Goal: Task Accomplishment & Management: Manage account settings

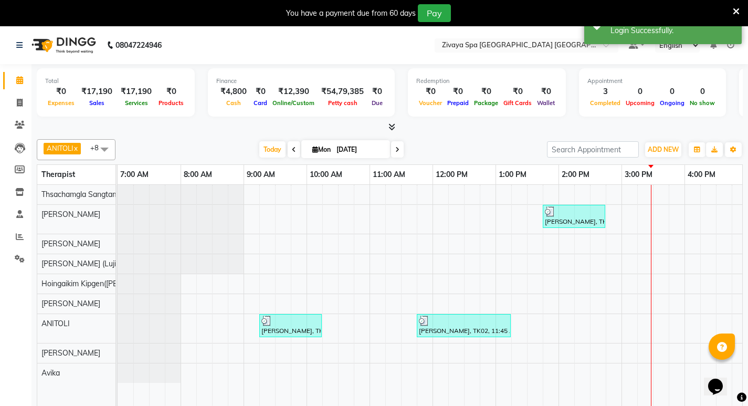
click at [391, 126] on icon at bounding box center [392, 127] width 7 height 8
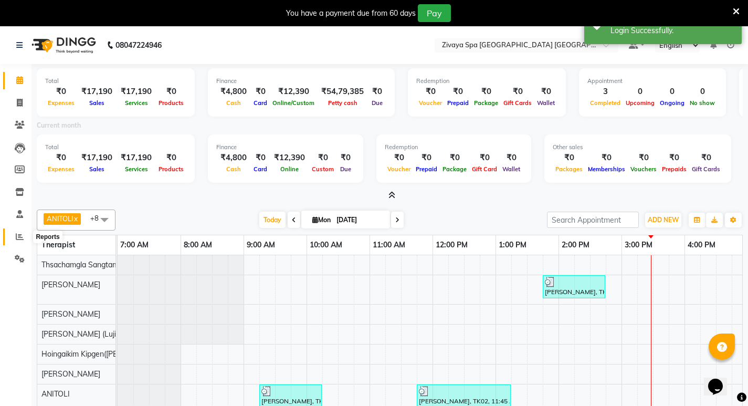
click at [20, 235] on icon at bounding box center [20, 237] width 8 height 8
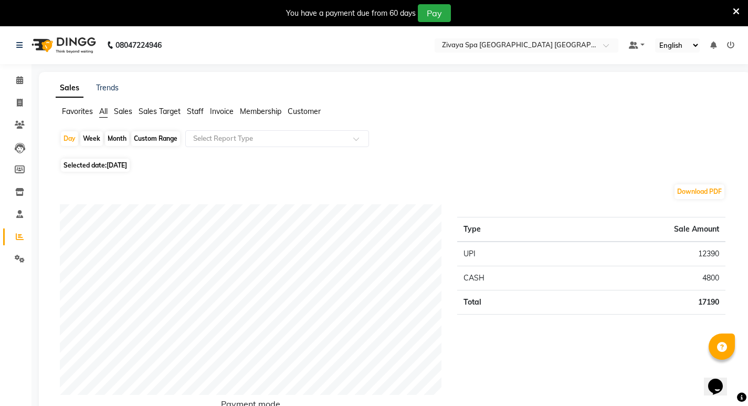
click at [127, 163] on span "[DATE]" at bounding box center [117, 165] width 20 height 8
select select "9"
select select "2025"
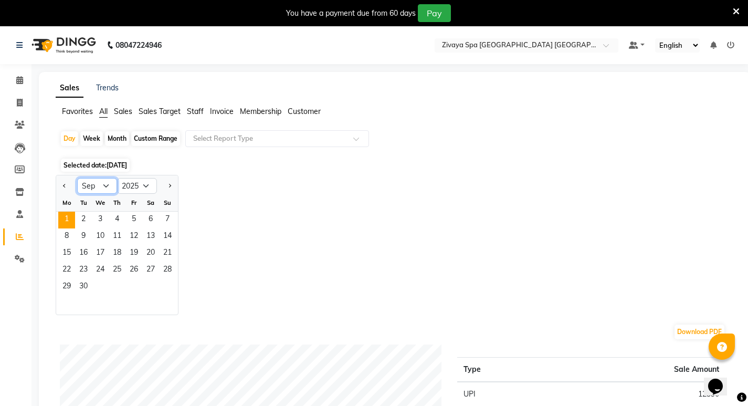
click at [102, 189] on select "Jan Feb Mar Apr May Jun [DATE] Aug Sep Oct Nov Dec" at bounding box center [97, 186] width 40 height 16
select select "8"
click at [77, 178] on select "Jan Feb Mar Apr May Jun [DATE] Aug Sep Oct Nov Dec" at bounding box center [97, 186] width 40 height 16
click at [134, 217] on span "1" at bounding box center [134, 220] width 17 height 17
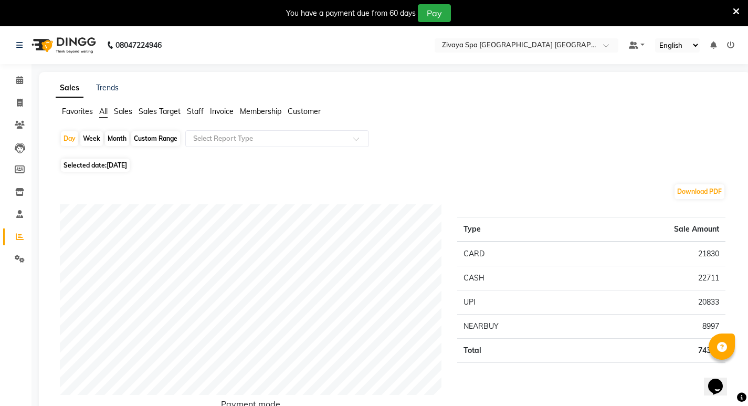
scroll to position [53, 0]
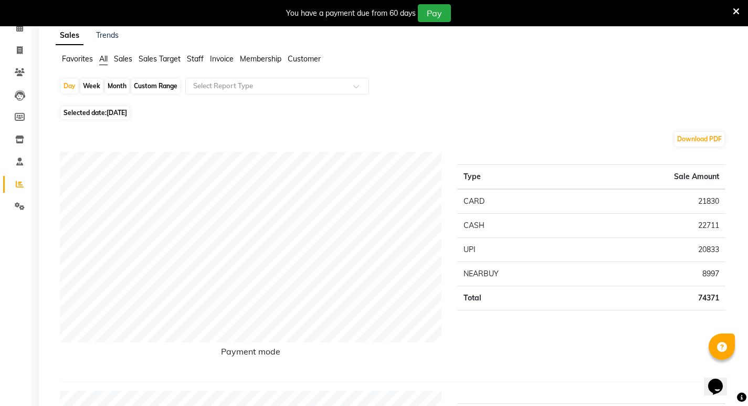
click at [119, 84] on div "Month" at bounding box center [117, 86] width 24 height 15
select select "8"
select select "2025"
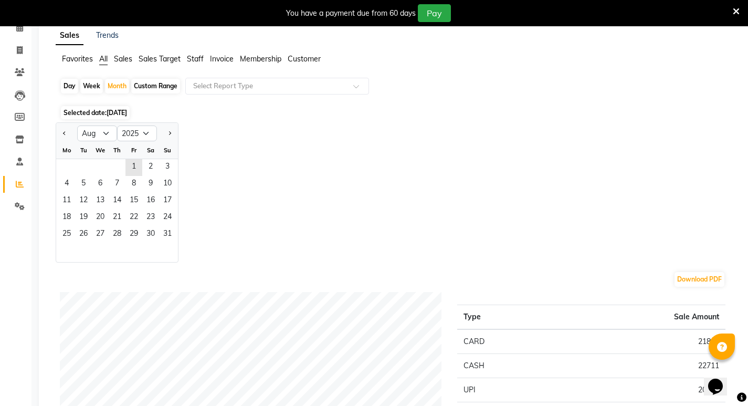
click at [127, 112] on span "[DATE]" at bounding box center [117, 113] width 20 height 8
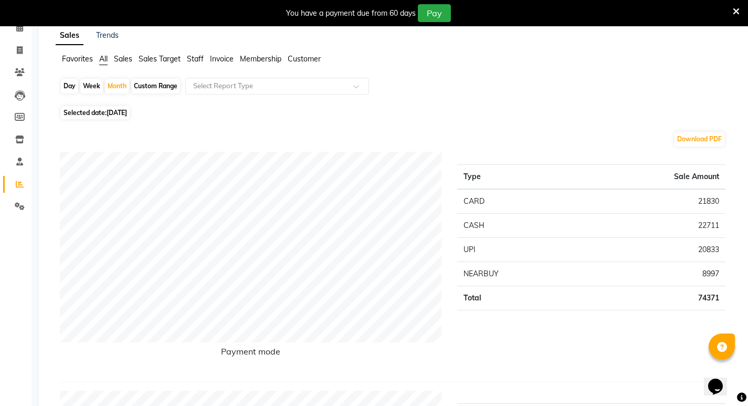
click at [127, 114] on span "[DATE]" at bounding box center [117, 113] width 20 height 8
select select "8"
select select "2025"
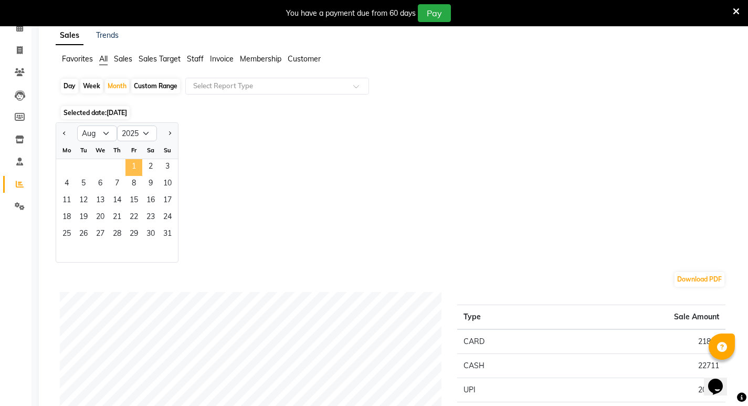
click at [132, 165] on span "1" at bounding box center [134, 167] width 17 height 17
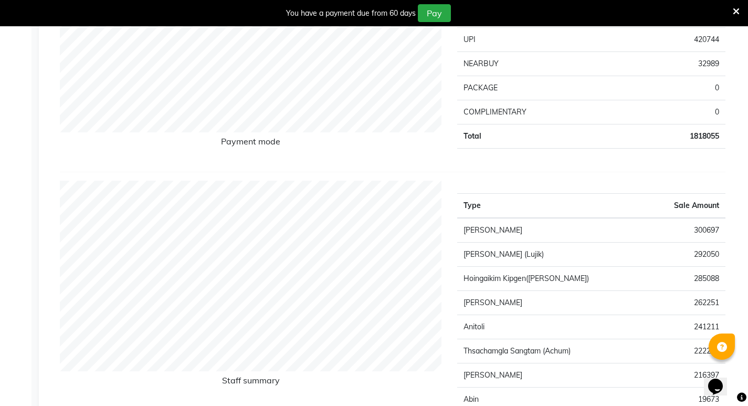
scroll to position [0, 0]
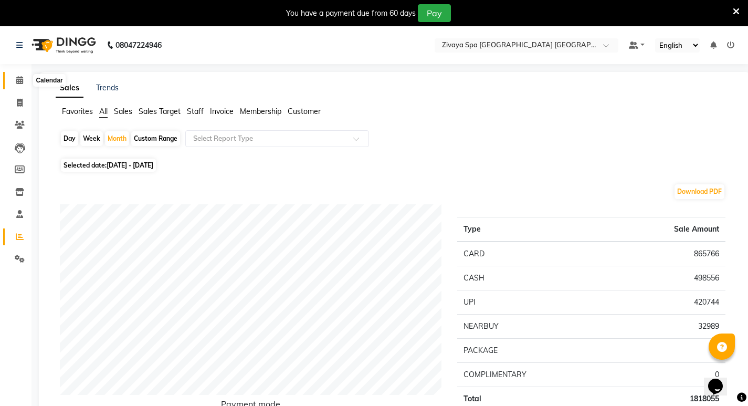
click at [18, 77] on icon at bounding box center [19, 80] width 7 height 8
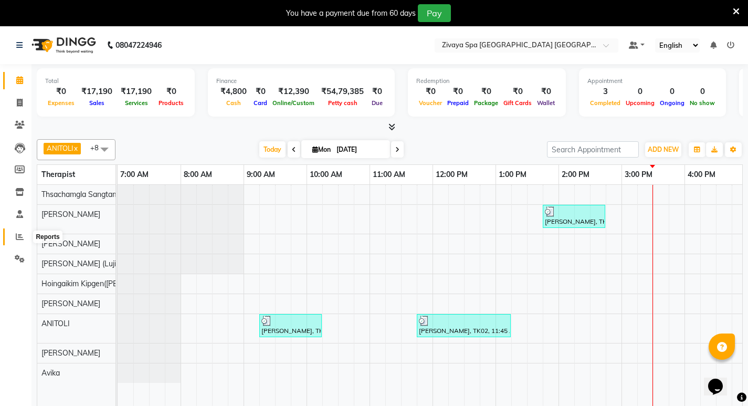
click at [15, 237] on span at bounding box center [20, 237] width 18 height 12
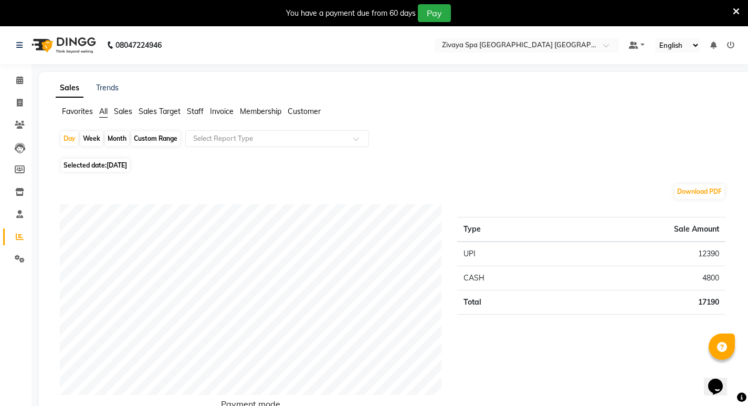
click at [127, 165] on span "[DATE]" at bounding box center [117, 165] width 20 height 8
select select "9"
select select "2025"
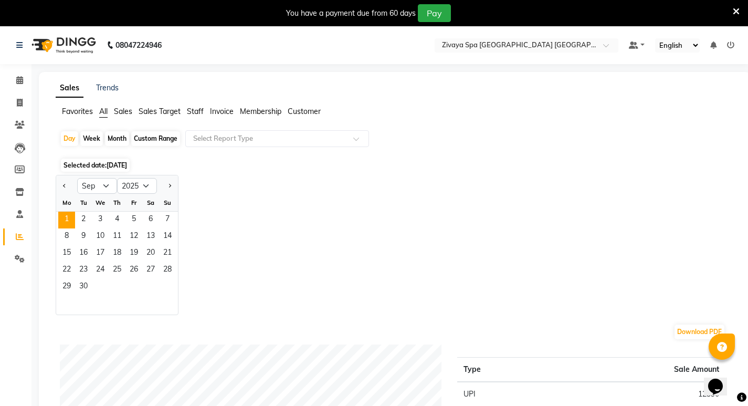
click at [127, 165] on span "[DATE]" at bounding box center [117, 165] width 20 height 8
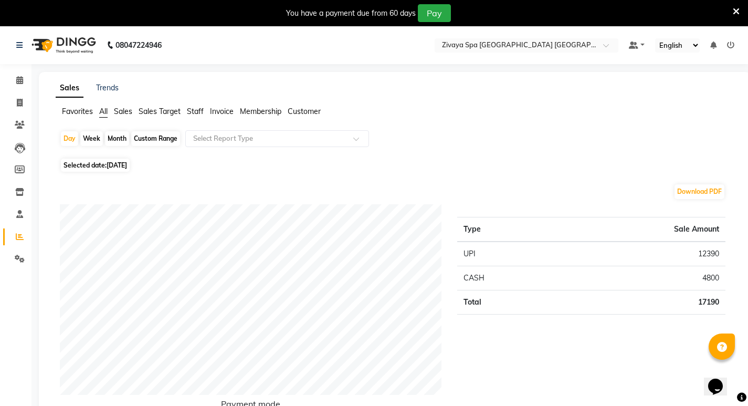
click at [115, 163] on span "[DATE]" at bounding box center [117, 165] width 20 height 8
select select "9"
select select "2025"
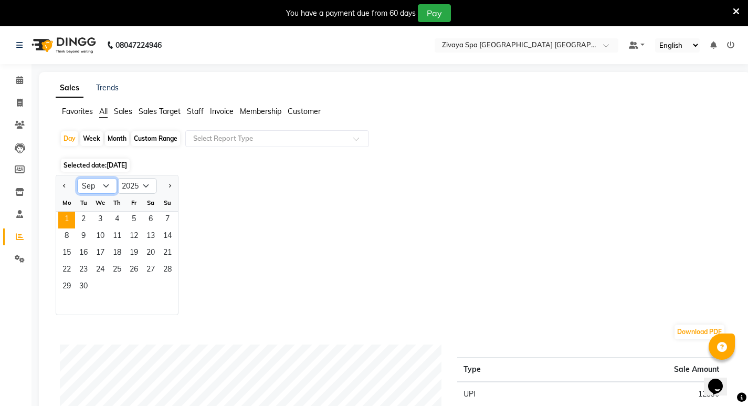
drag, startPoint x: 107, startPoint y: 184, endPoint x: 107, endPoint y: 192, distance: 8.4
click at [107, 184] on select "Jan Feb Mar Apr May Jun [DATE] Aug Sep Oct Nov Dec" at bounding box center [97, 186] width 40 height 16
select select "8"
click at [77, 178] on select "Jan Feb Mar Apr May Jun [DATE] Aug Sep Oct Nov Dec" at bounding box center [97, 186] width 40 height 16
click at [171, 281] on span "31" at bounding box center [167, 287] width 17 height 17
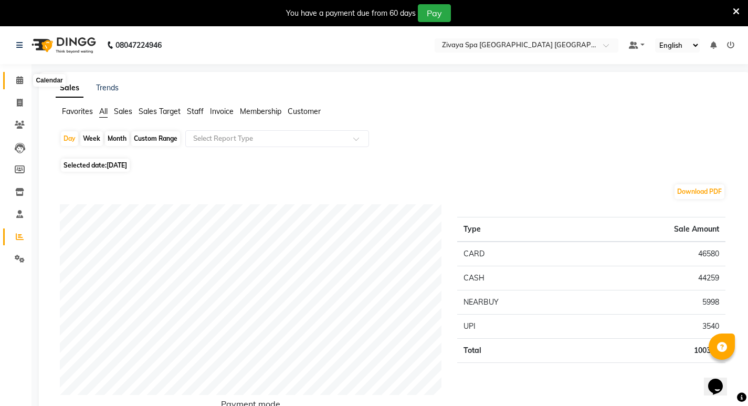
click at [20, 77] on icon at bounding box center [19, 80] width 7 height 8
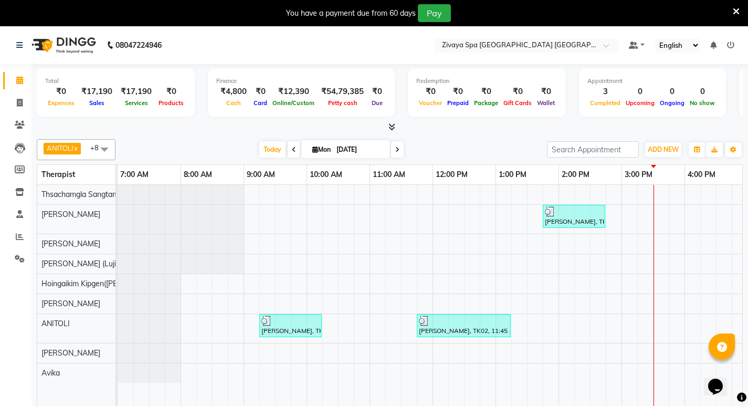
click at [732, 45] on icon at bounding box center [730, 44] width 7 height 7
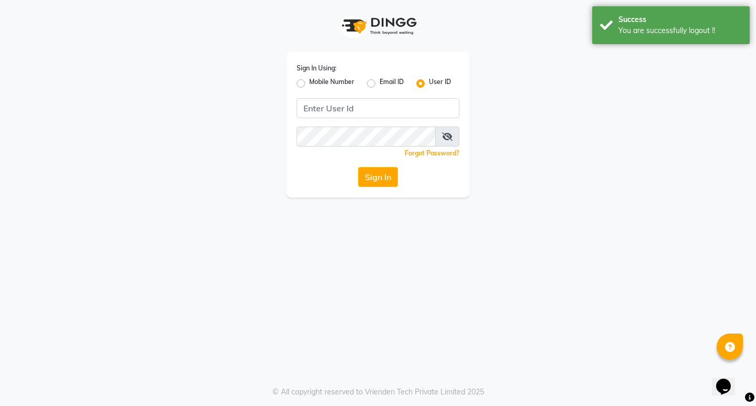
click at [309, 84] on label "Mobile Number" at bounding box center [331, 83] width 45 height 13
click at [309, 84] on input "Mobile Number" at bounding box center [312, 80] width 7 height 7
radio input "true"
radio input "false"
click at [361, 105] on input "Username" at bounding box center [396, 108] width 128 height 20
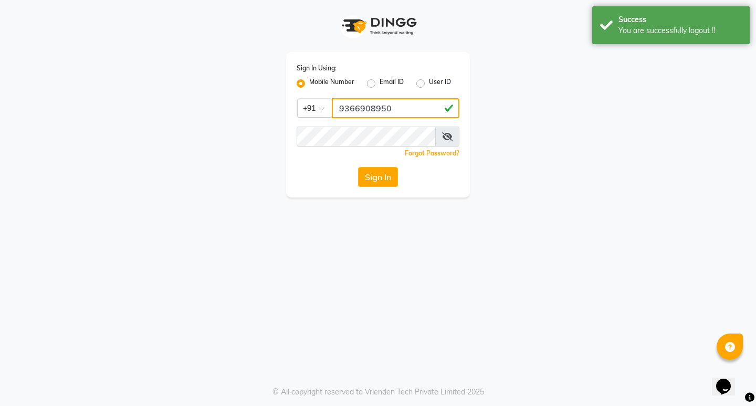
drag, startPoint x: 394, startPoint y: 106, endPoint x: 335, endPoint y: 116, distance: 60.1
click at [335, 116] on input "9366908950" at bounding box center [396, 108] width 128 height 20
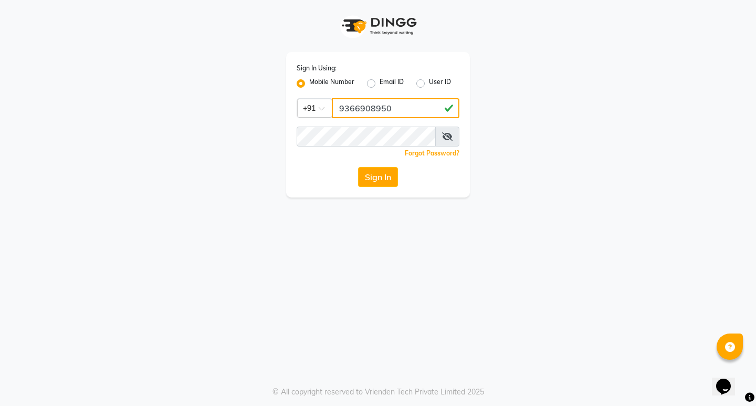
type input "9366908950"
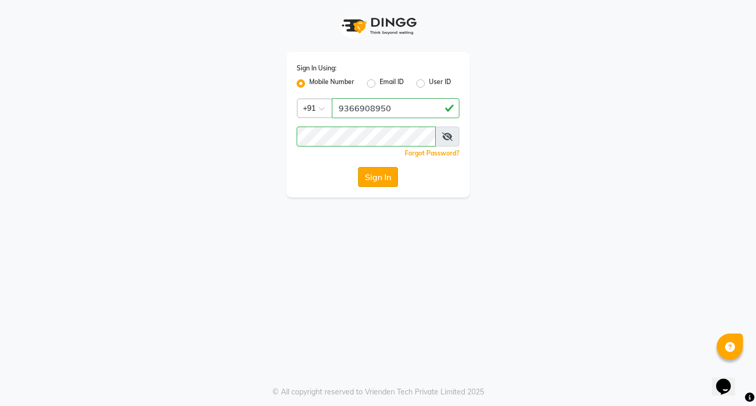
click at [384, 175] on button "Sign In" at bounding box center [378, 177] width 40 height 20
